Goal: Transaction & Acquisition: Purchase product/service

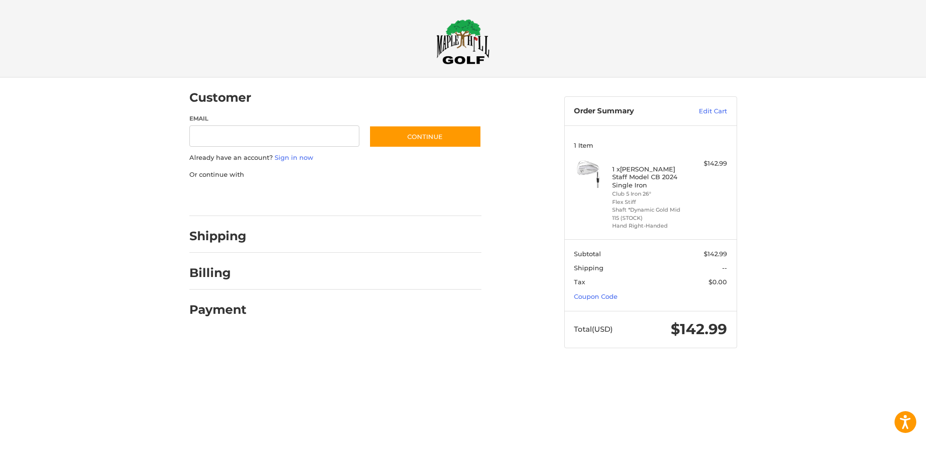
click at [837, 367] on div at bounding box center [463, 367] width 926 height 0
click at [641, 367] on div at bounding box center [463, 367] width 926 height 0
drag, startPoint x: 199, startPoint y: 130, endPoint x: 235, endPoint y: 125, distance: 37.1
click at [199, 130] on input "Email" at bounding box center [274, 136] width 170 height 22
click at [430, 247] on div "Shipping" at bounding box center [335, 236] width 292 height 33
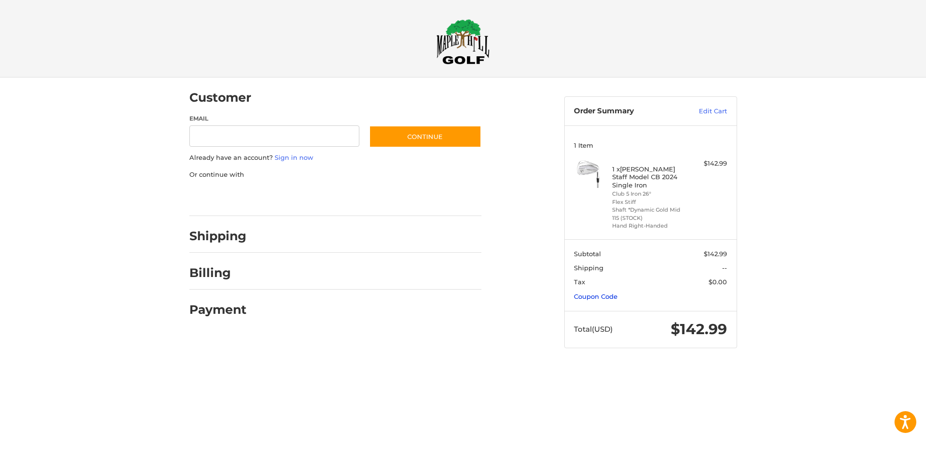
click at [584, 292] on link "Coupon Code" at bounding box center [596, 296] width 44 height 8
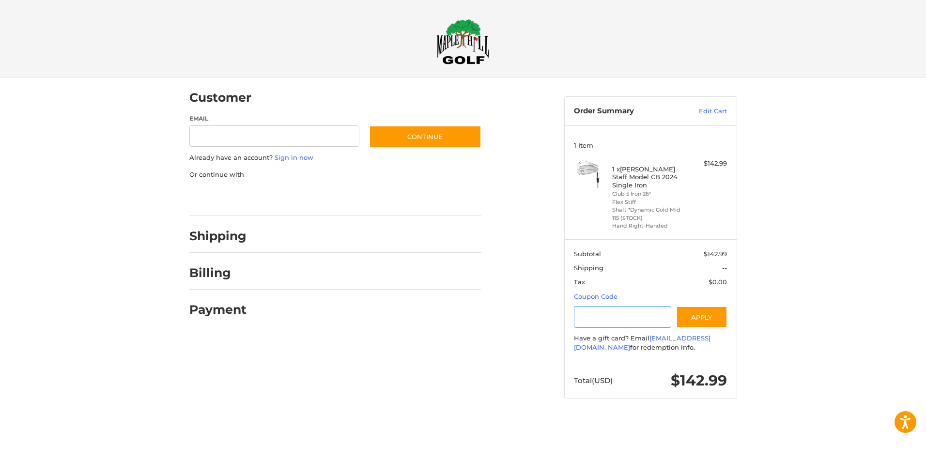
click at [632, 312] on input "Gift Certificate or Coupon Code" at bounding box center [622, 317] width 97 height 22
click at [706, 310] on button "Apply" at bounding box center [701, 317] width 51 height 22
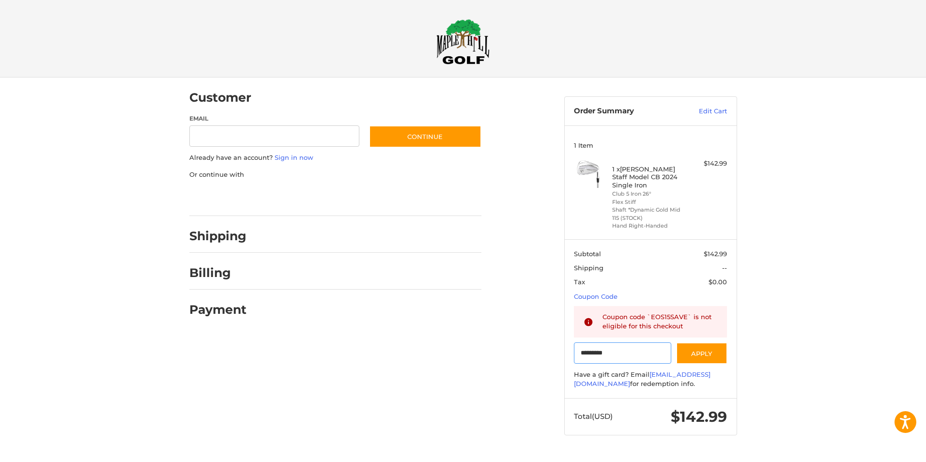
drag, startPoint x: 632, startPoint y: 350, endPoint x: 567, endPoint y: 346, distance: 65.0
click at [567, 346] on section "Subtotal $142.99 Shipping -- Tax $0.00 Coupon Code Gift Certificate or Coupon C…" at bounding box center [651, 318] width 172 height 159
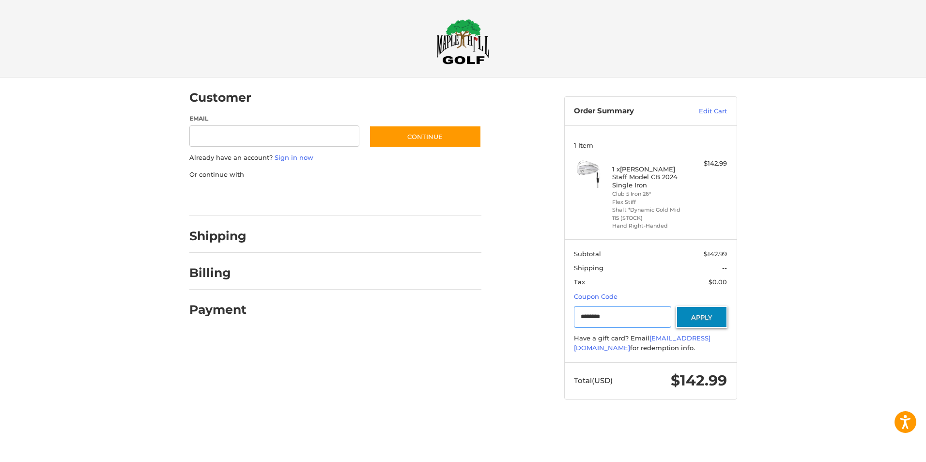
type input "********"
click at [686, 311] on button "Apply" at bounding box center [701, 317] width 51 height 22
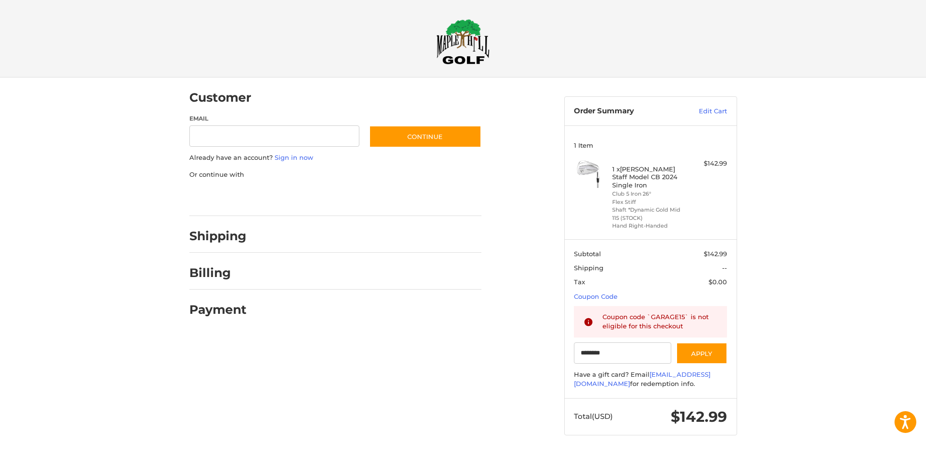
click at [459, 37] on img at bounding box center [462, 42] width 53 height 46
